Goal: Task Accomplishment & Management: Complete application form

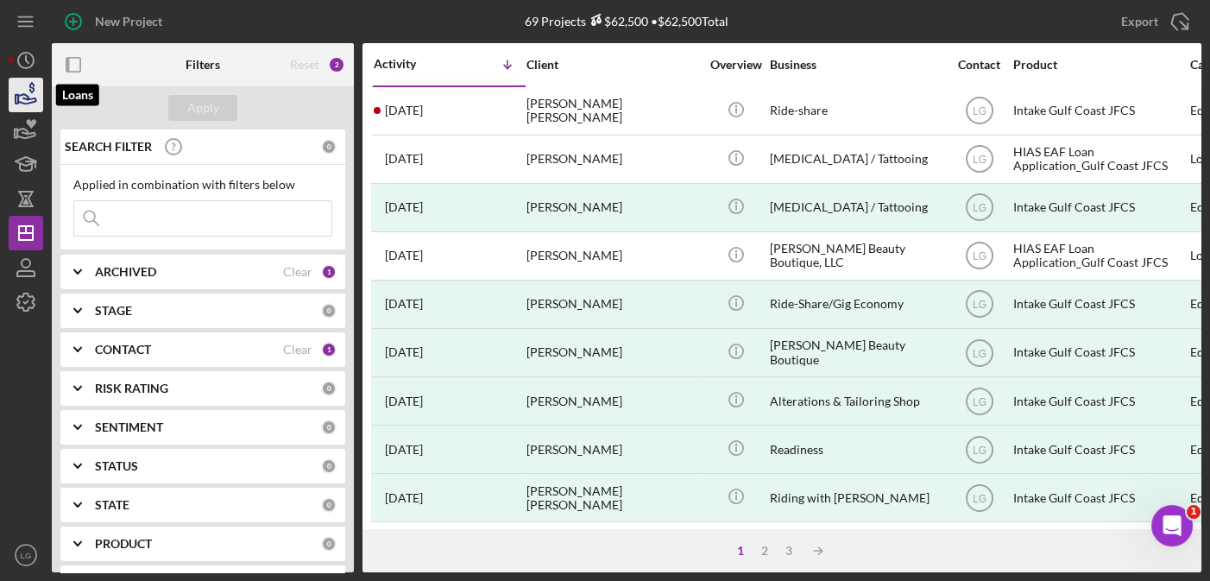
click at [27, 91] on icon "button" at bounding box center [25, 94] width 43 height 43
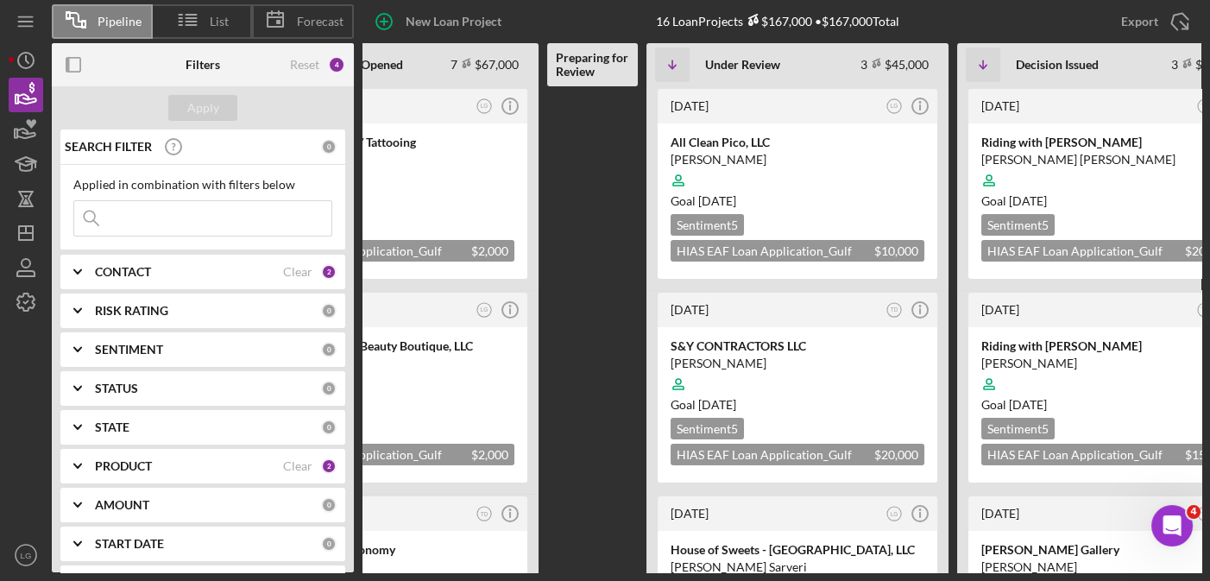
scroll to position [0, 124]
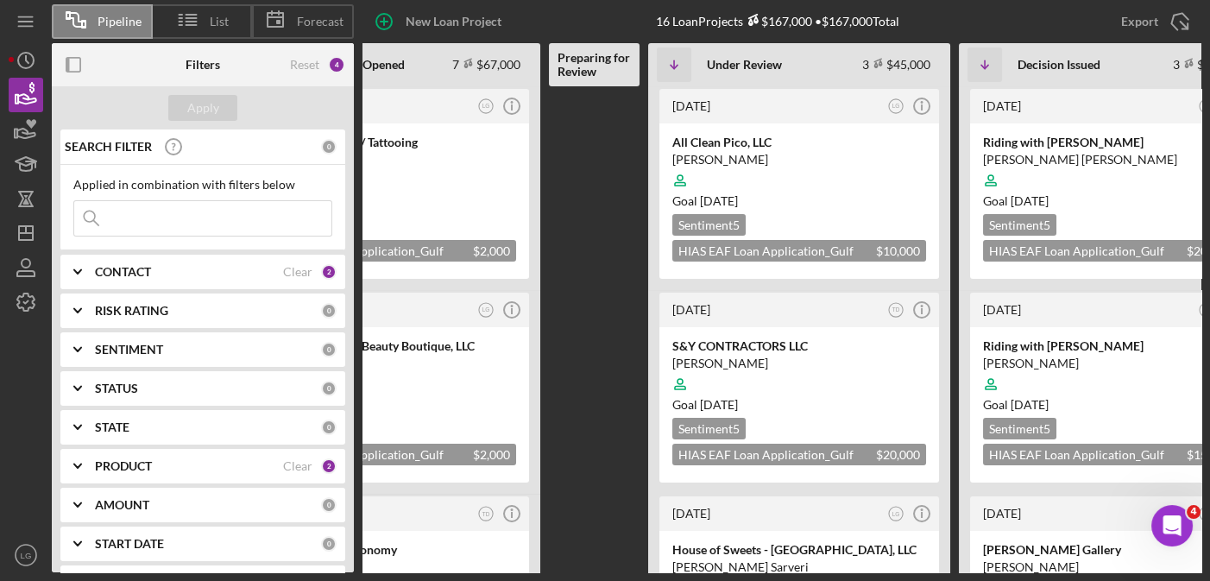
click at [622, 281] on Review at bounding box center [594, 329] width 91 height 486
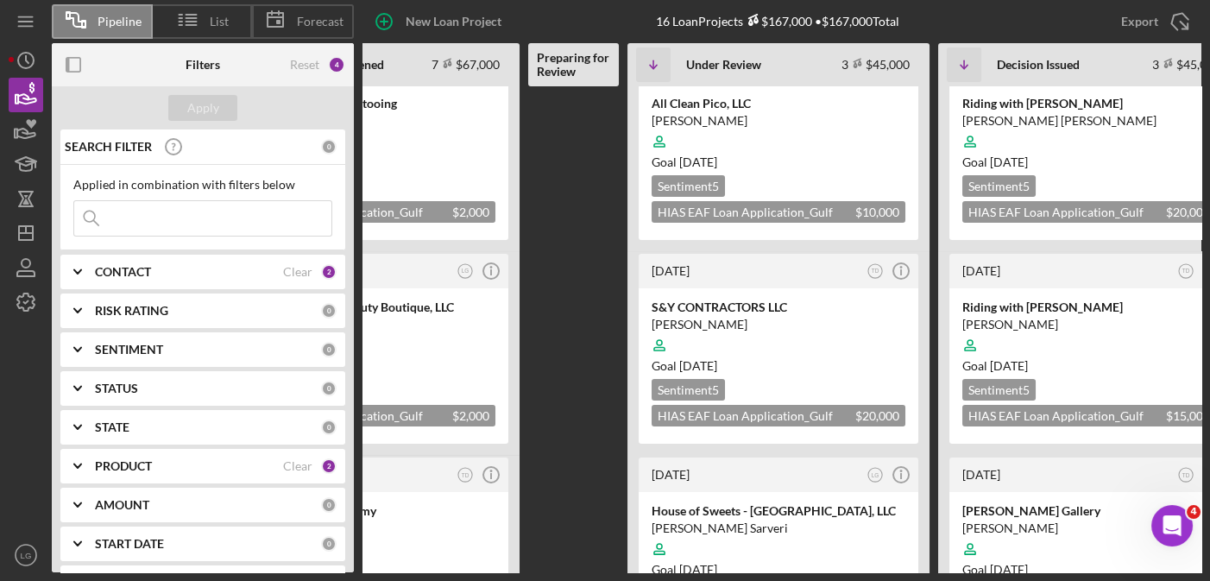
scroll to position [0, 0]
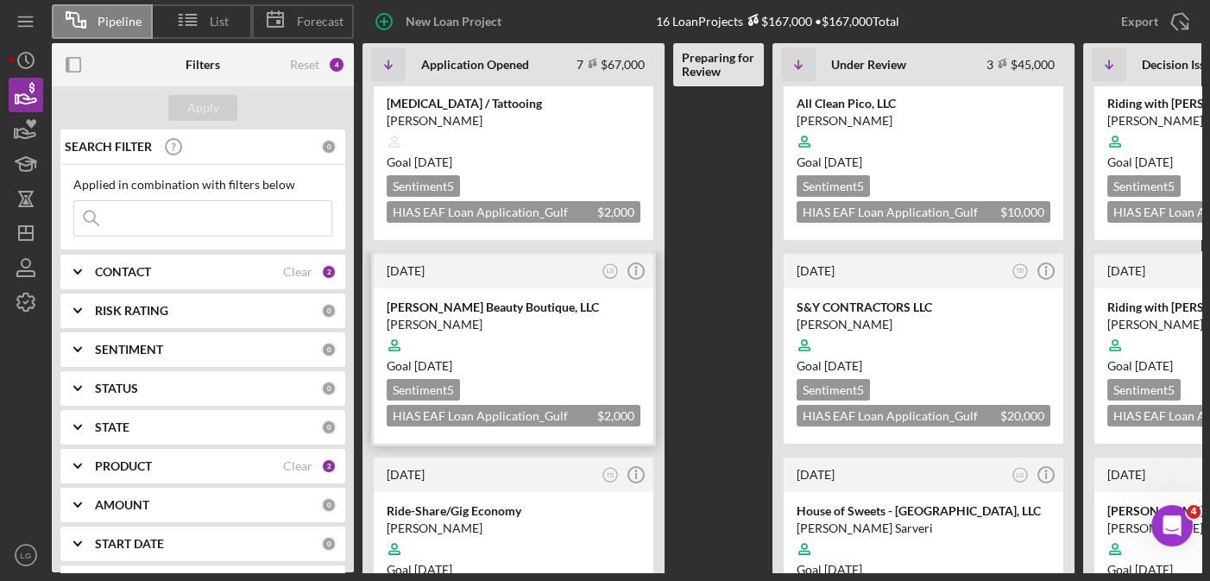
click at [530, 383] on div "Sentiment 5 HIAS EAF Loan Application_Gulf Coast JFCS $2,000 $2,000" at bounding box center [514, 402] width 254 height 47
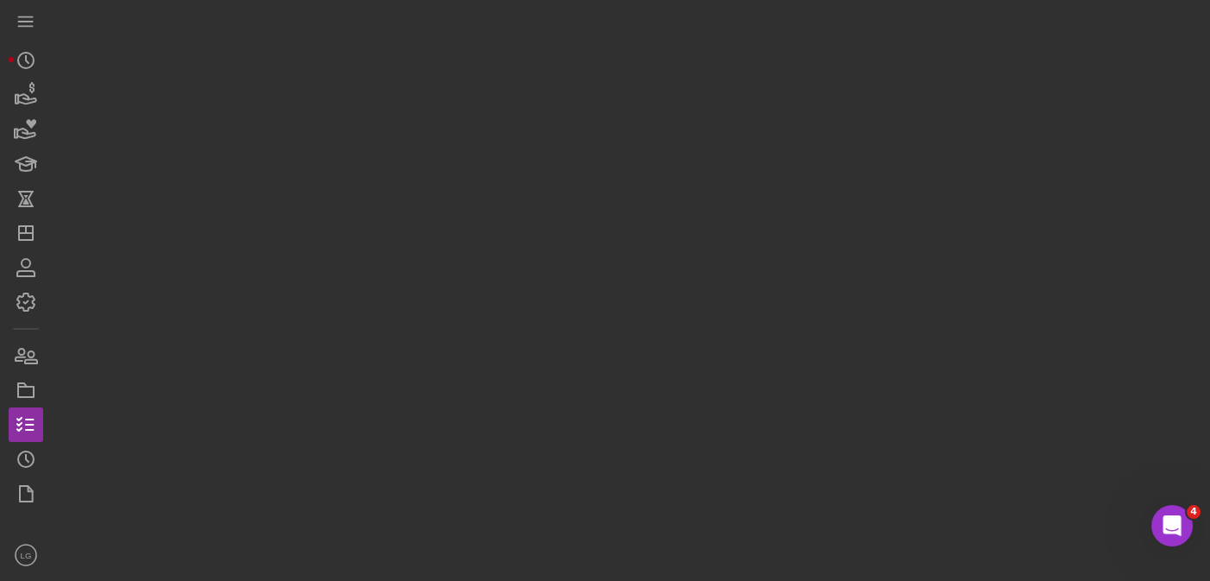
click at [530, 383] on div at bounding box center [627, 286] width 1150 height 572
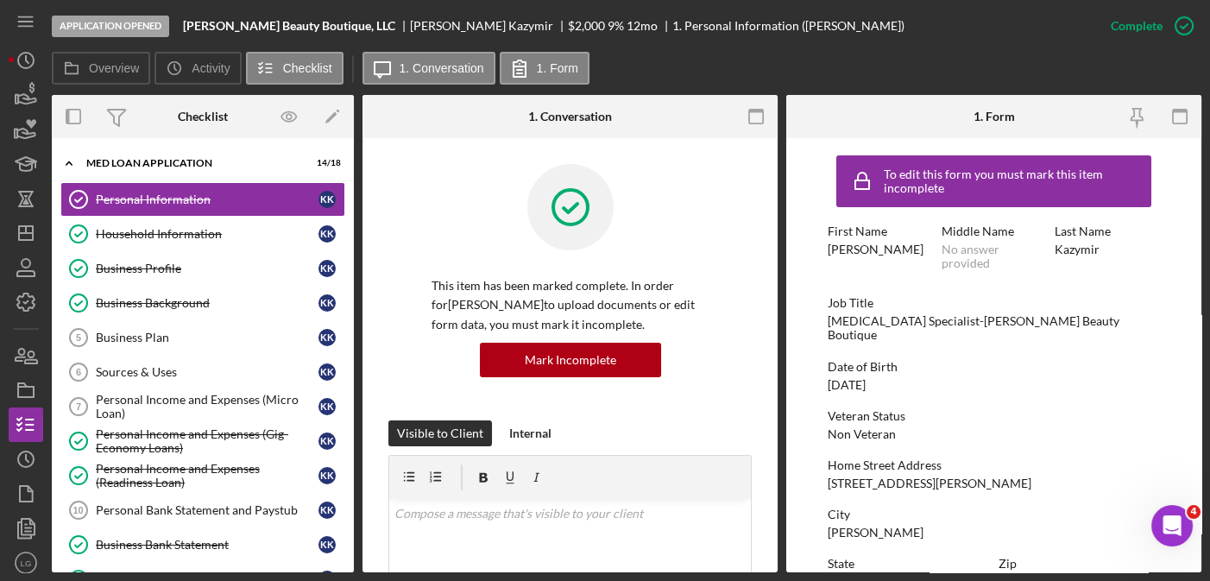
drag, startPoint x: 530, startPoint y: 384, endPoint x: 715, endPoint y: 191, distance: 267.4
click at [715, 191] on div "This item has been marked complete. In order for [PERSON_NAME] to upload docume…" at bounding box center [569, 292] width 363 height 256
click at [418, 176] on div "This item has been marked complete. In order for [PERSON_NAME] to upload docume…" at bounding box center [569, 292] width 363 height 256
click at [173, 227] on div "Household Information" at bounding box center [207, 234] width 223 height 14
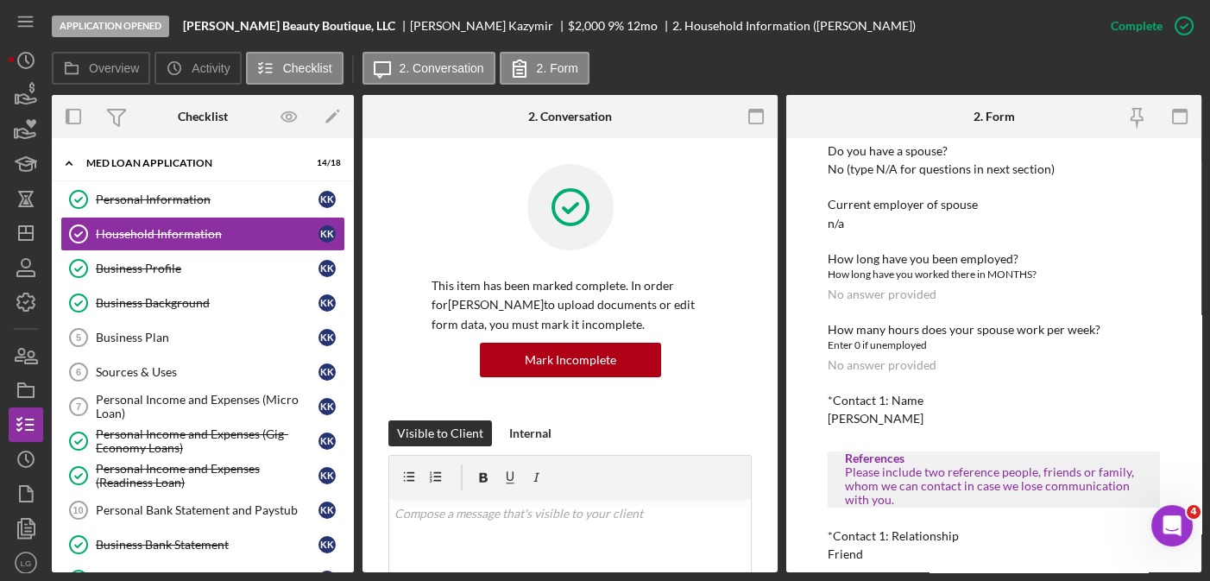
scroll to position [1303, 0]
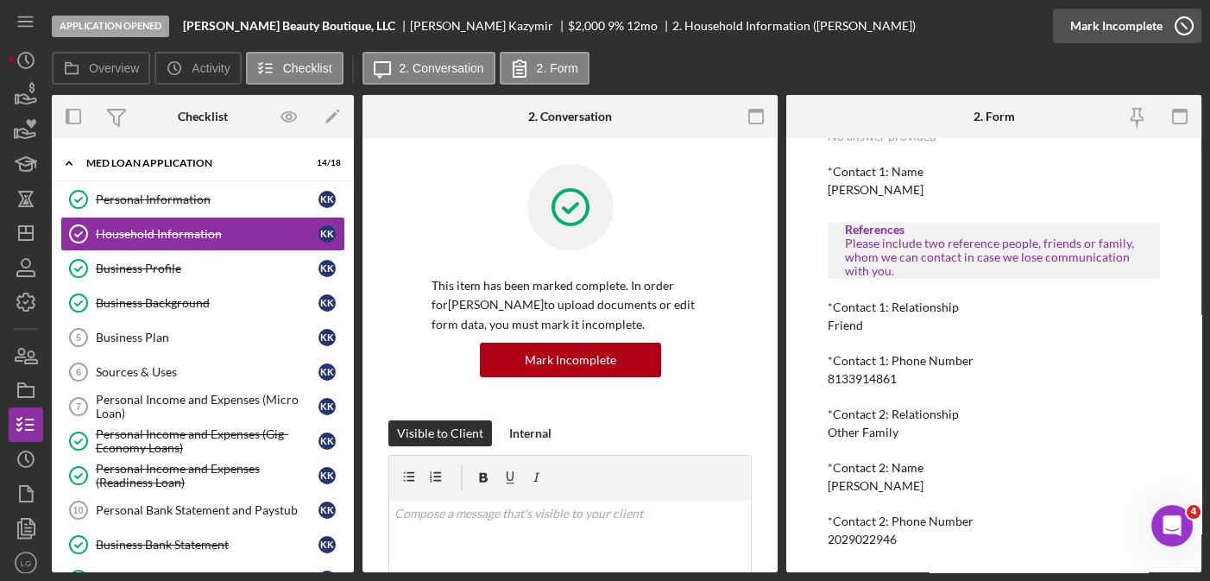
click at [1185, 22] on icon "button" at bounding box center [1184, 25] width 43 height 43
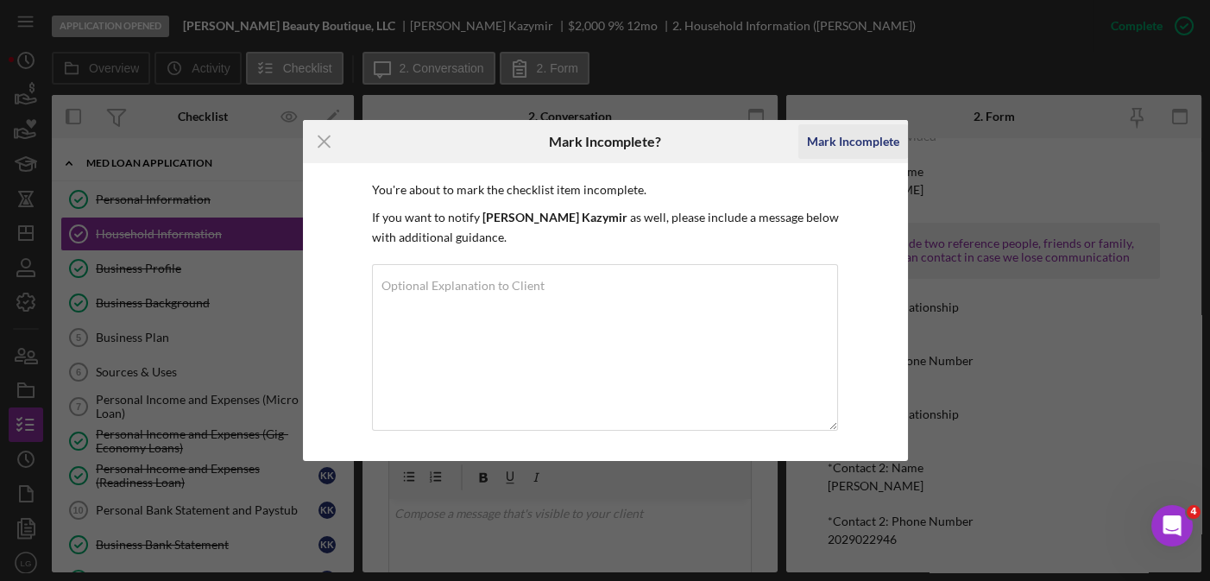
click at [855, 145] on div "Mark Incomplete" at bounding box center [853, 141] width 92 height 35
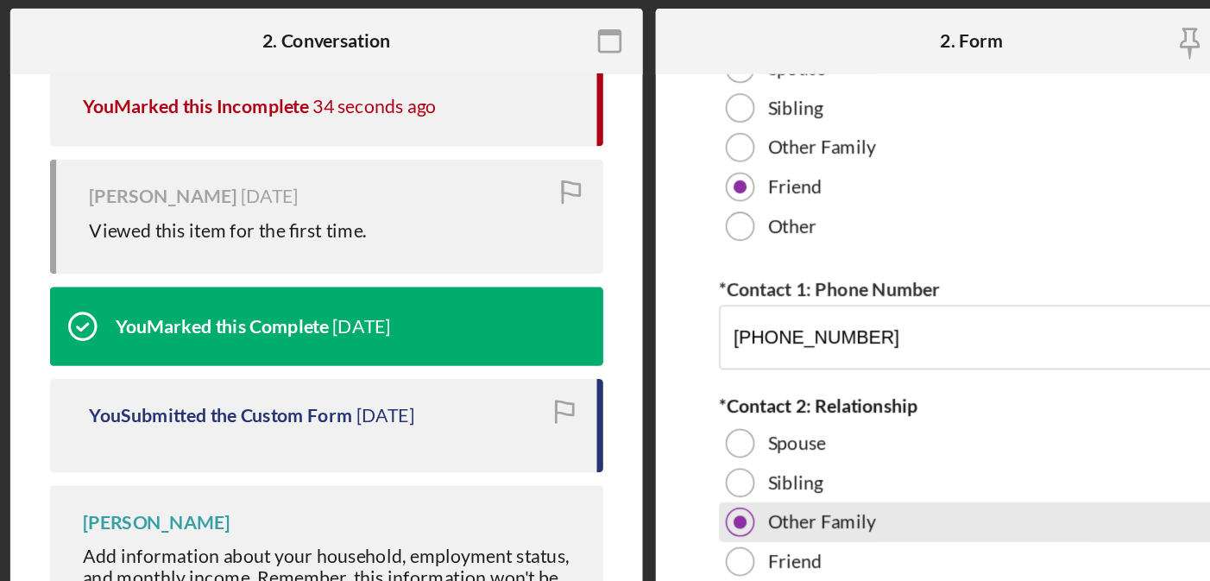
scroll to position [342, 0]
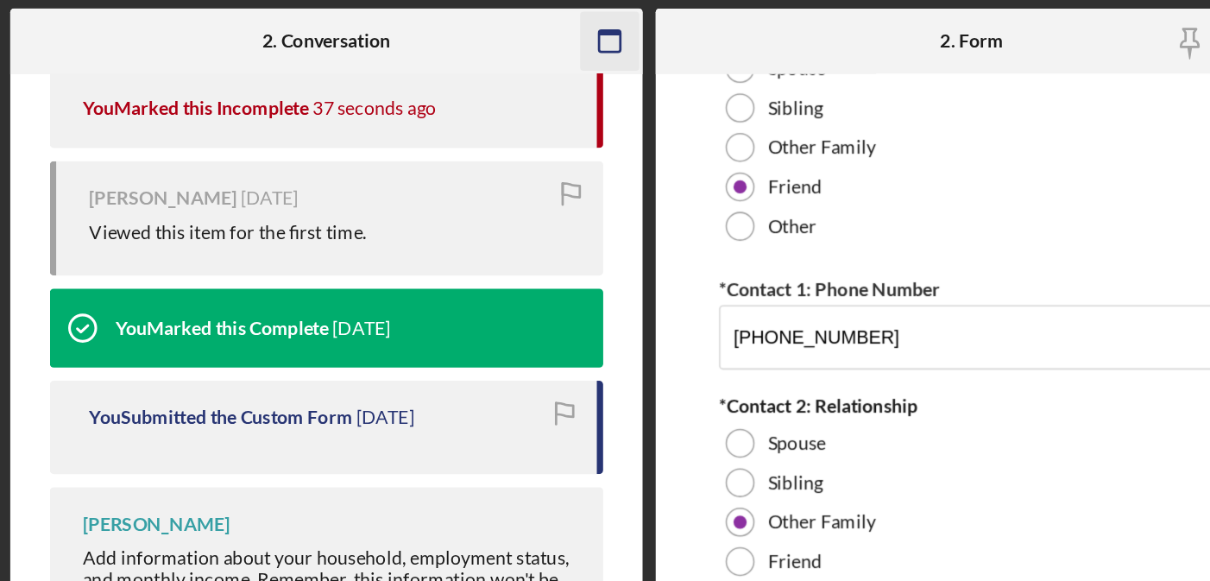
click at [758, 110] on rect "button" at bounding box center [756, 111] width 14 height 3
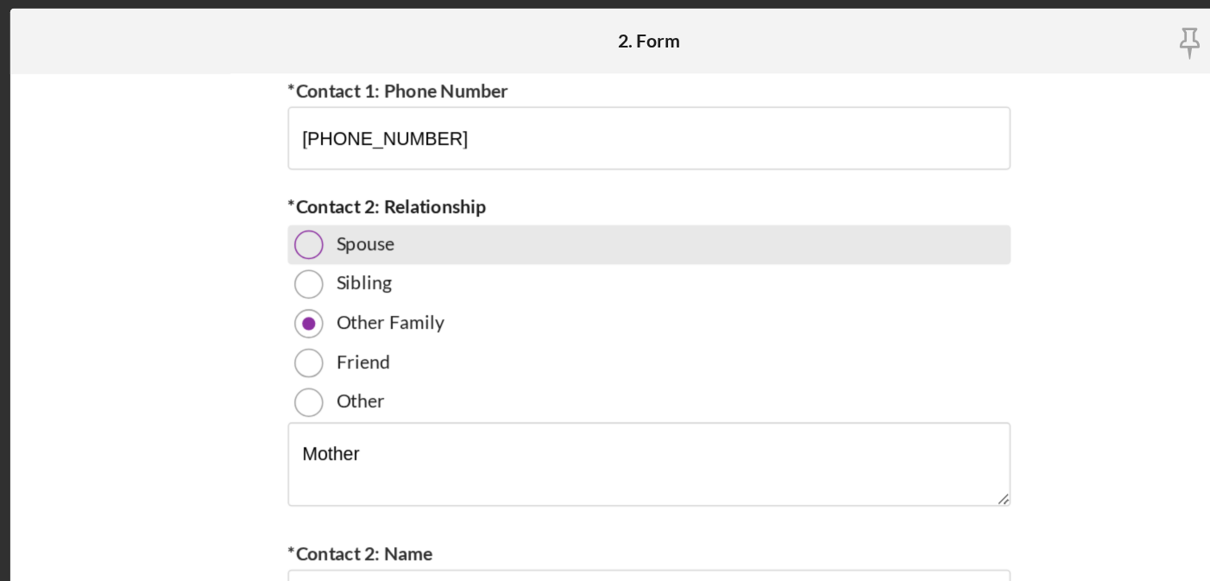
scroll to position [2232, 0]
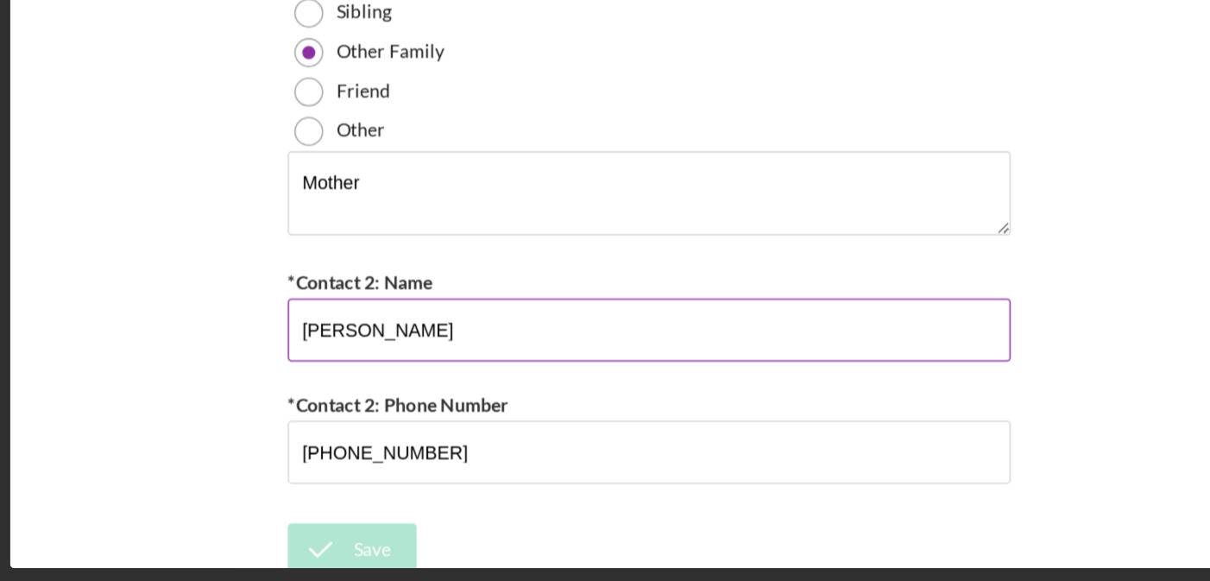
click at [624, 402] on input "[PERSON_NAME]" at bounding box center [782, 415] width 475 height 41
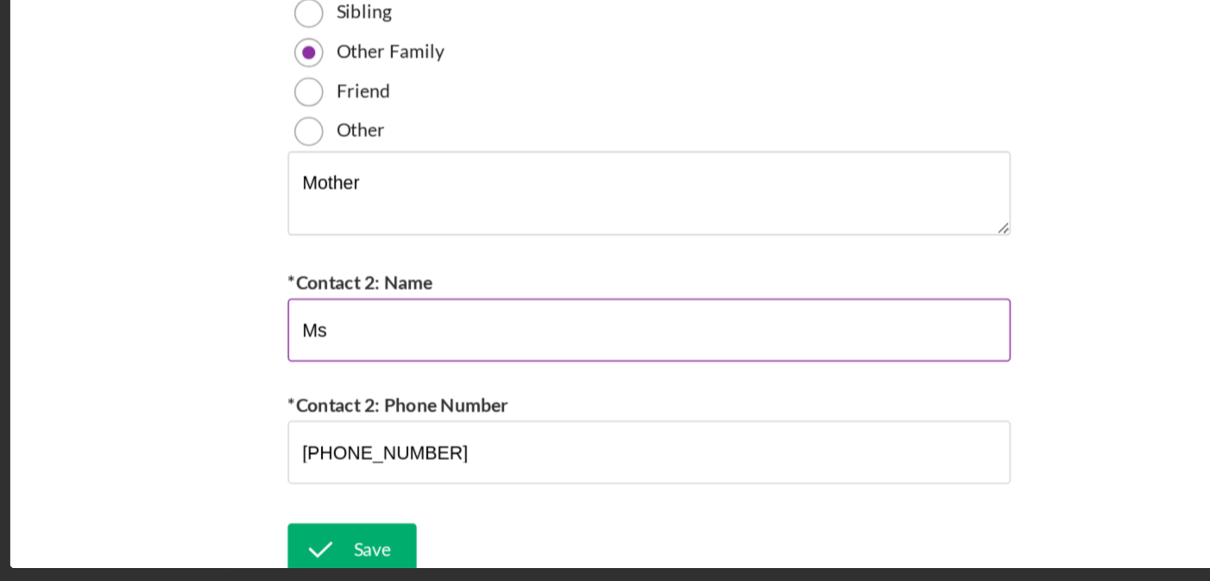
type input "M"
click at [616, 421] on input "S" at bounding box center [782, 415] width 475 height 41
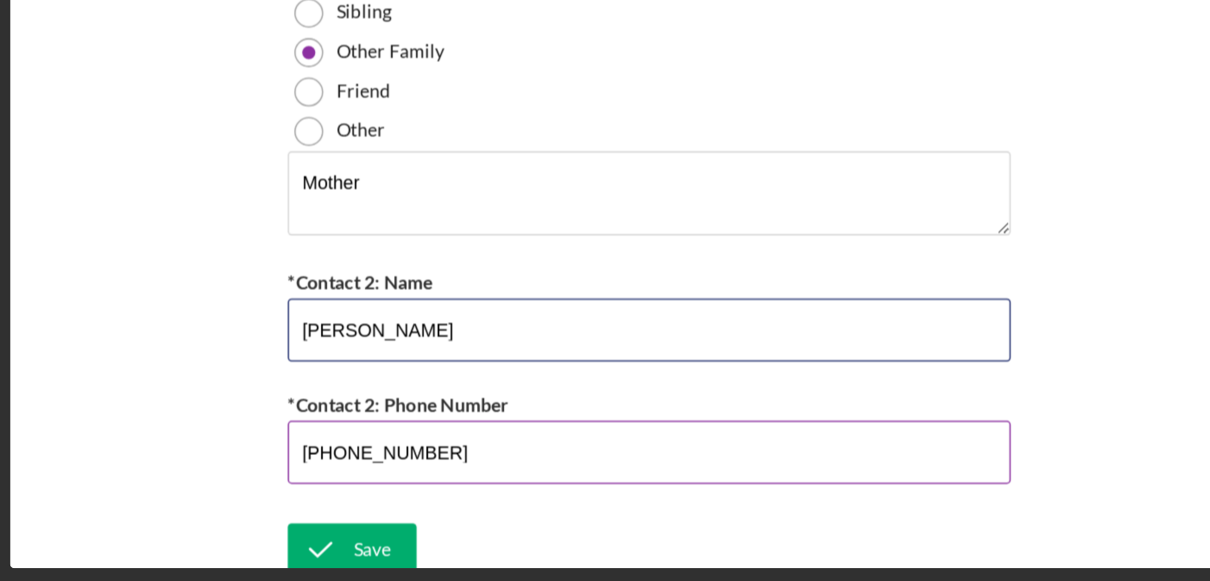
type input "[PERSON_NAME]"
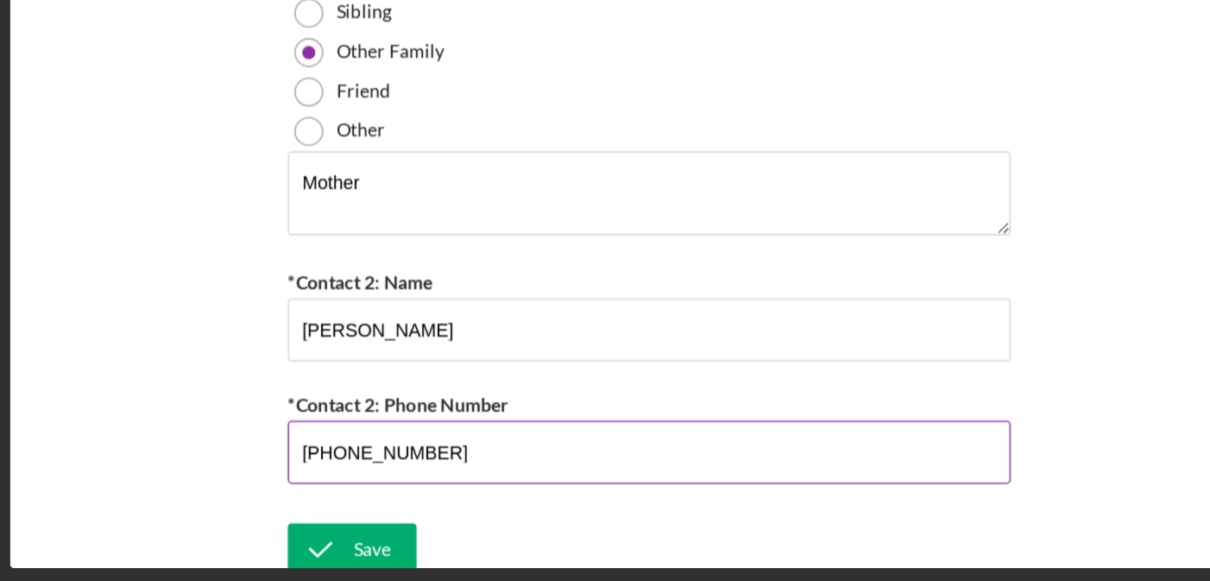
click at [657, 493] on input "[PHONE_NUMBER]" at bounding box center [782, 496] width 475 height 41
type input "(2##) ###-####"
type input "(0##) ###-####"
type input "[PHONE_NUMBER]"
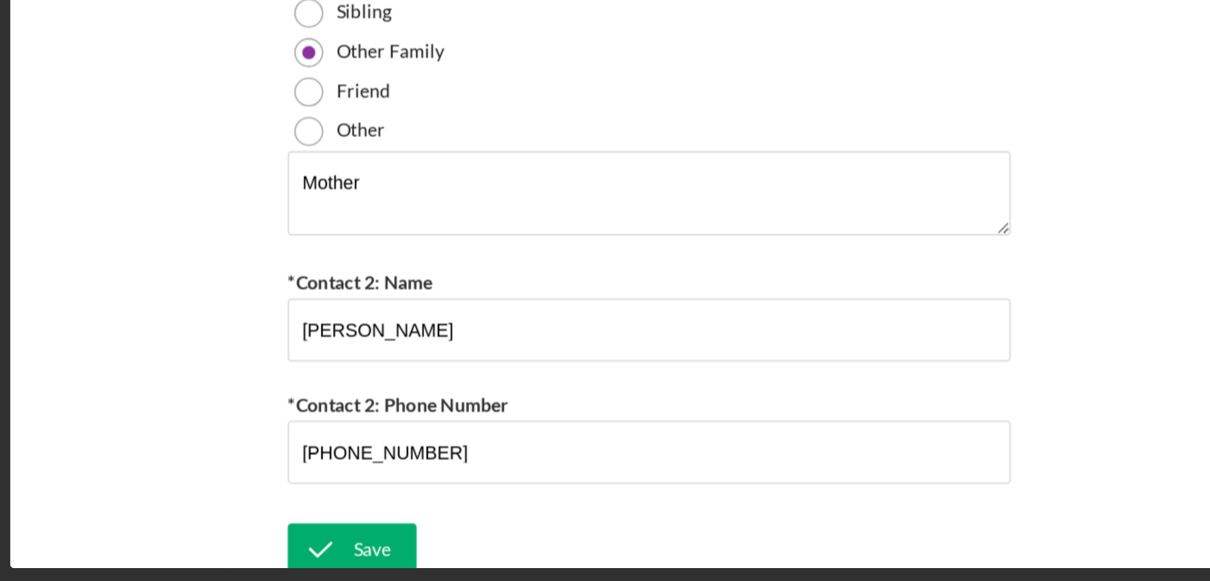
click at [733, 551] on div "Save Save" at bounding box center [782, 561] width 475 height 37
click at [600, 552] on div "Save" at bounding box center [600, 560] width 24 height 35
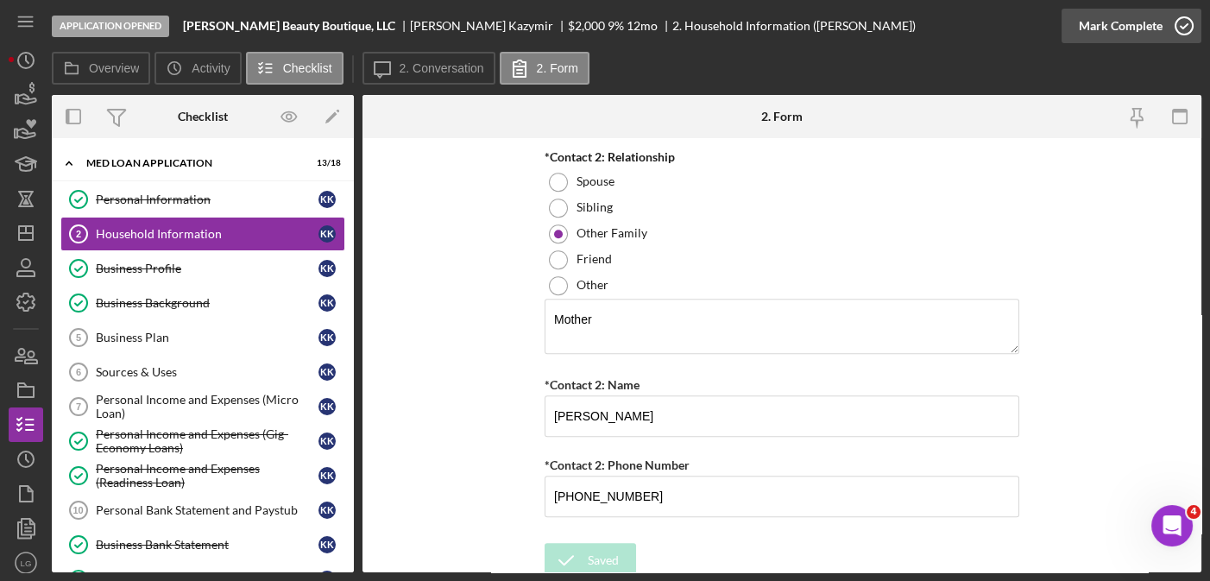
click at [1180, 18] on icon "button" at bounding box center [1184, 25] width 43 height 43
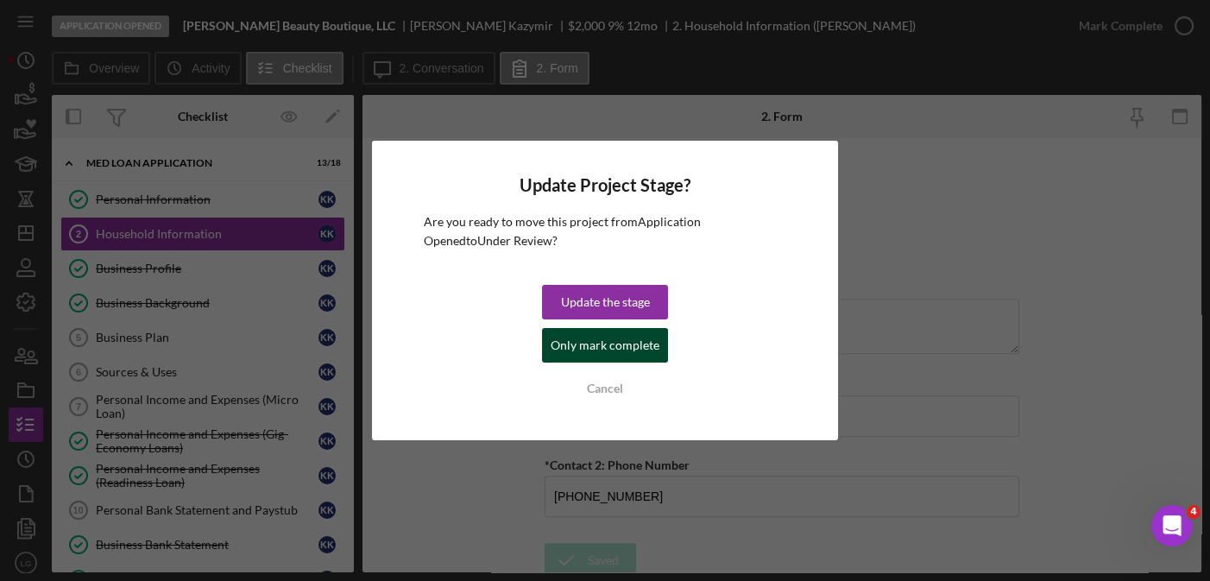
click at [615, 341] on div "Only mark complete" at bounding box center [605, 345] width 109 height 35
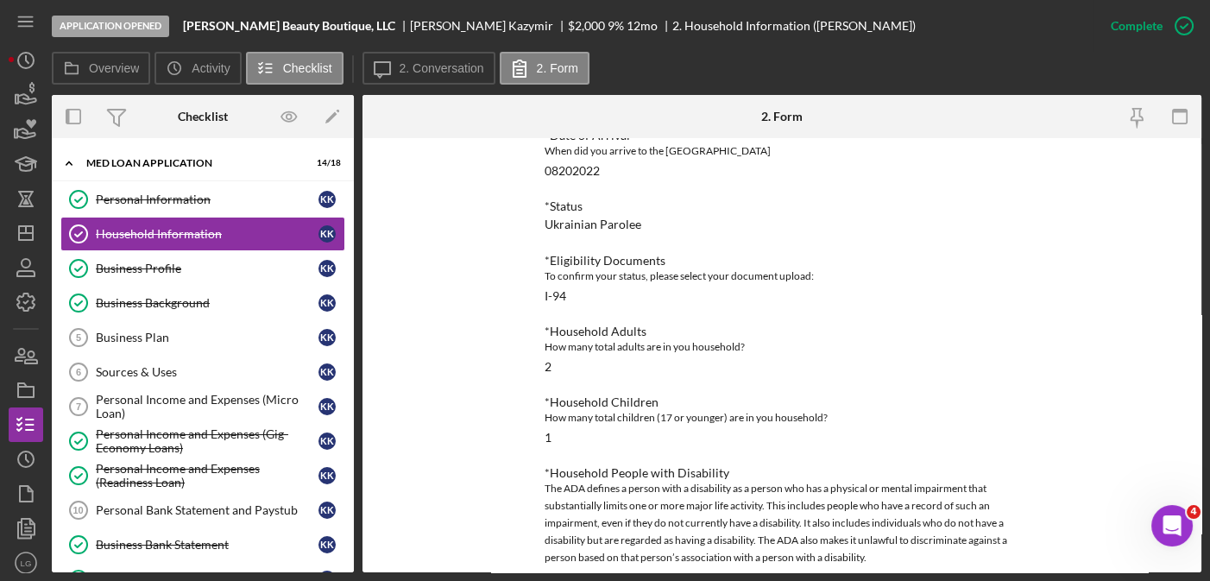
scroll to position [215, 0]
click at [1193, 147] on div "To edit this form you must mark this item incomplete Borrower Information *Coun…" at bounding box center [782, 355] width 839 height 434
click at [168, 367] on div "Sources & Uses" at bounding box center [207, 372] width 223 height 14
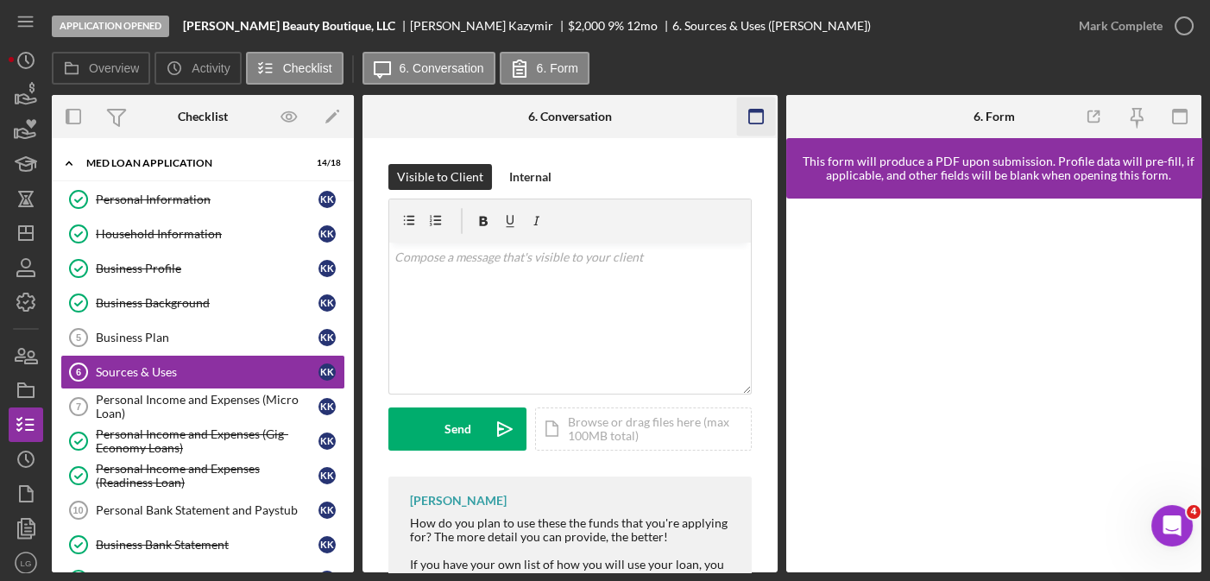
click at [760, 108] on icon "button" at bounding box center [755, 117] width 39 height 39
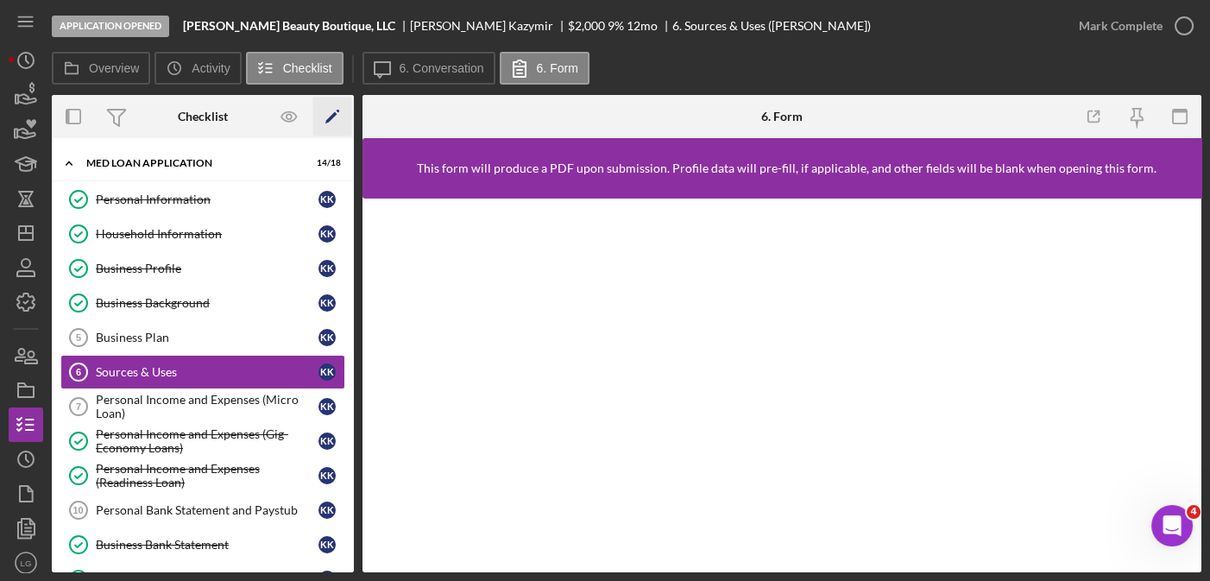
click at [336, 110] on icon "Icon/Edit" at bounding box center [332, 117] width 39 height 39
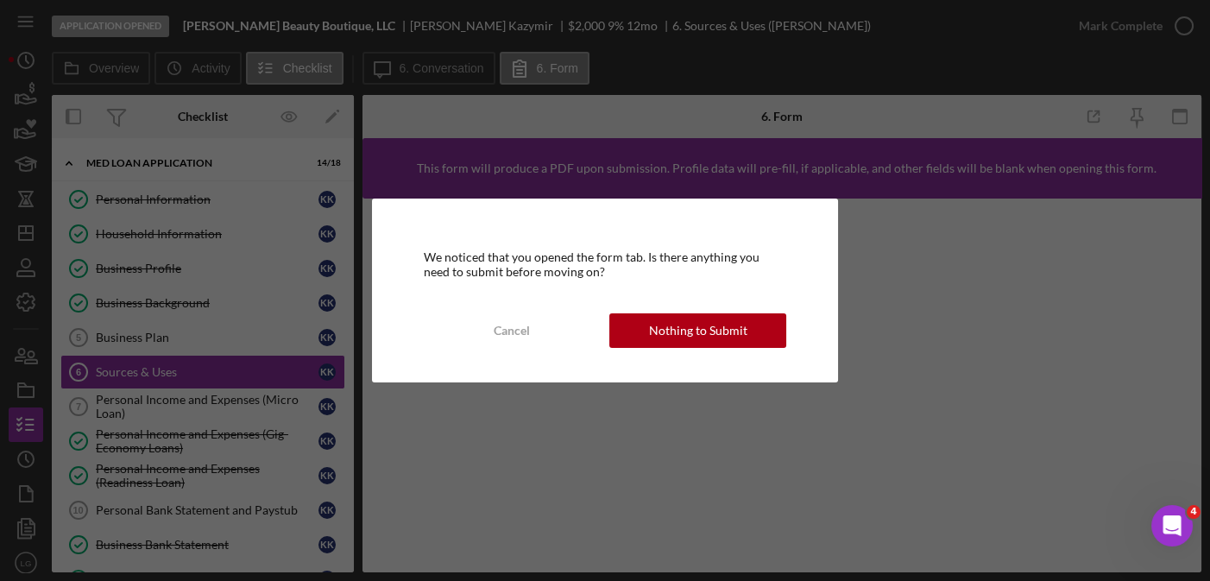
click at [972, 293] on div "We noticed that you opened the form tab. Is there anything you need to submit b…" at bounding box center [605, 290] width 1210 height 581
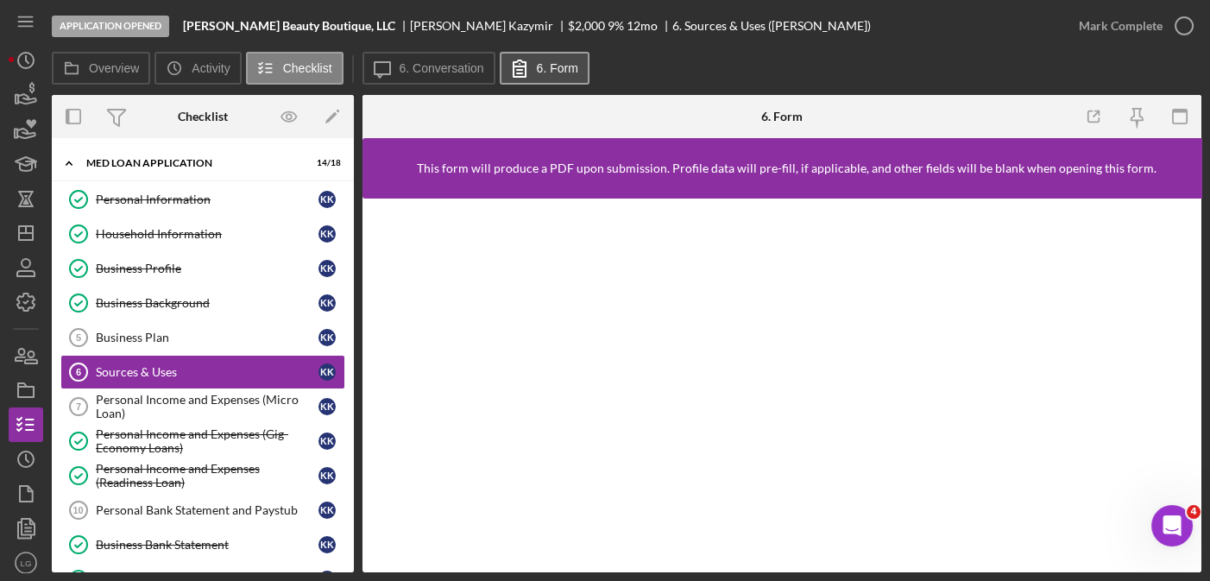
click at [552, 66] on label "6. Form" at bounding box center [557, 68] width 41 height 14
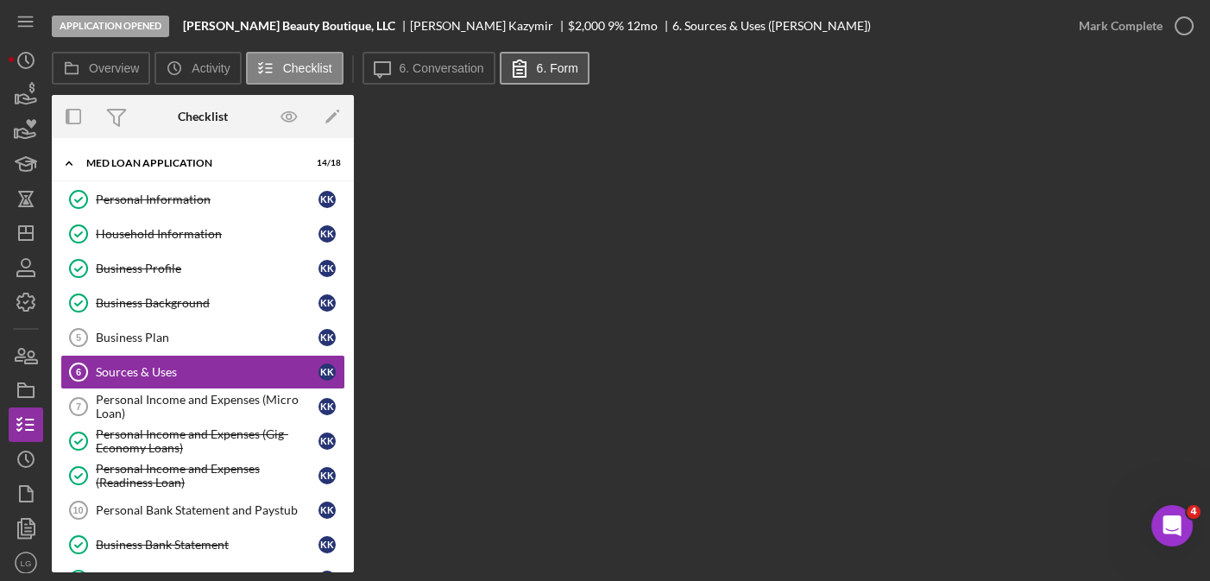
click at [552, 66] on label "6. Form" at bounding box center [557, 68] width 41 height 14
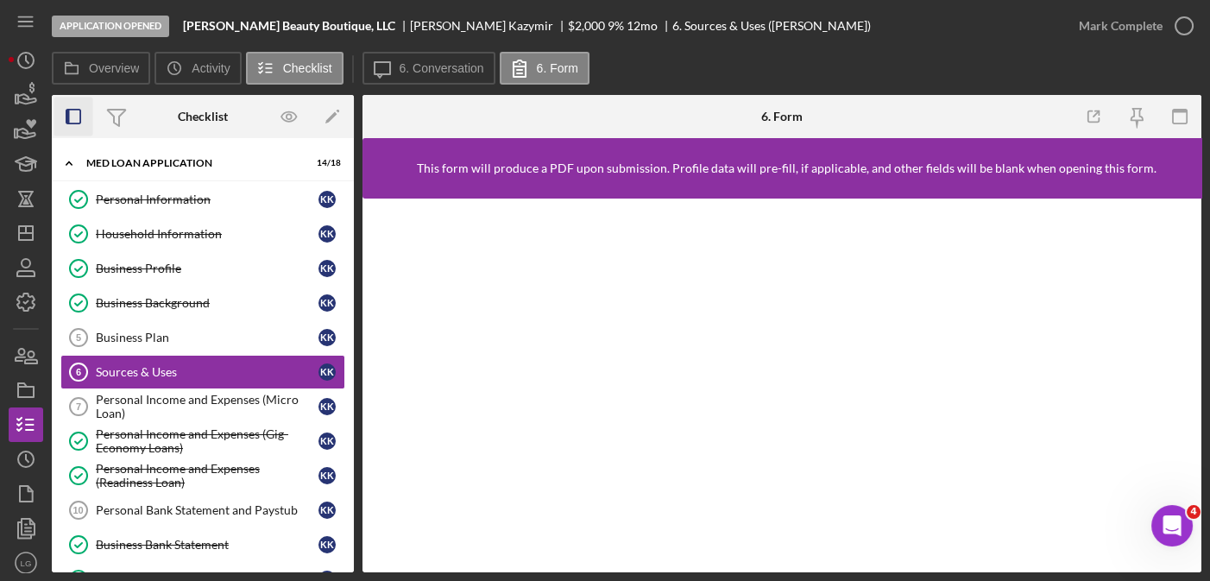
click at [77, 110] on icon "button" at bounding box center [73, 117] width 39 height 39
